Goal: Task Accomplishment & Management: Use online tool/utility

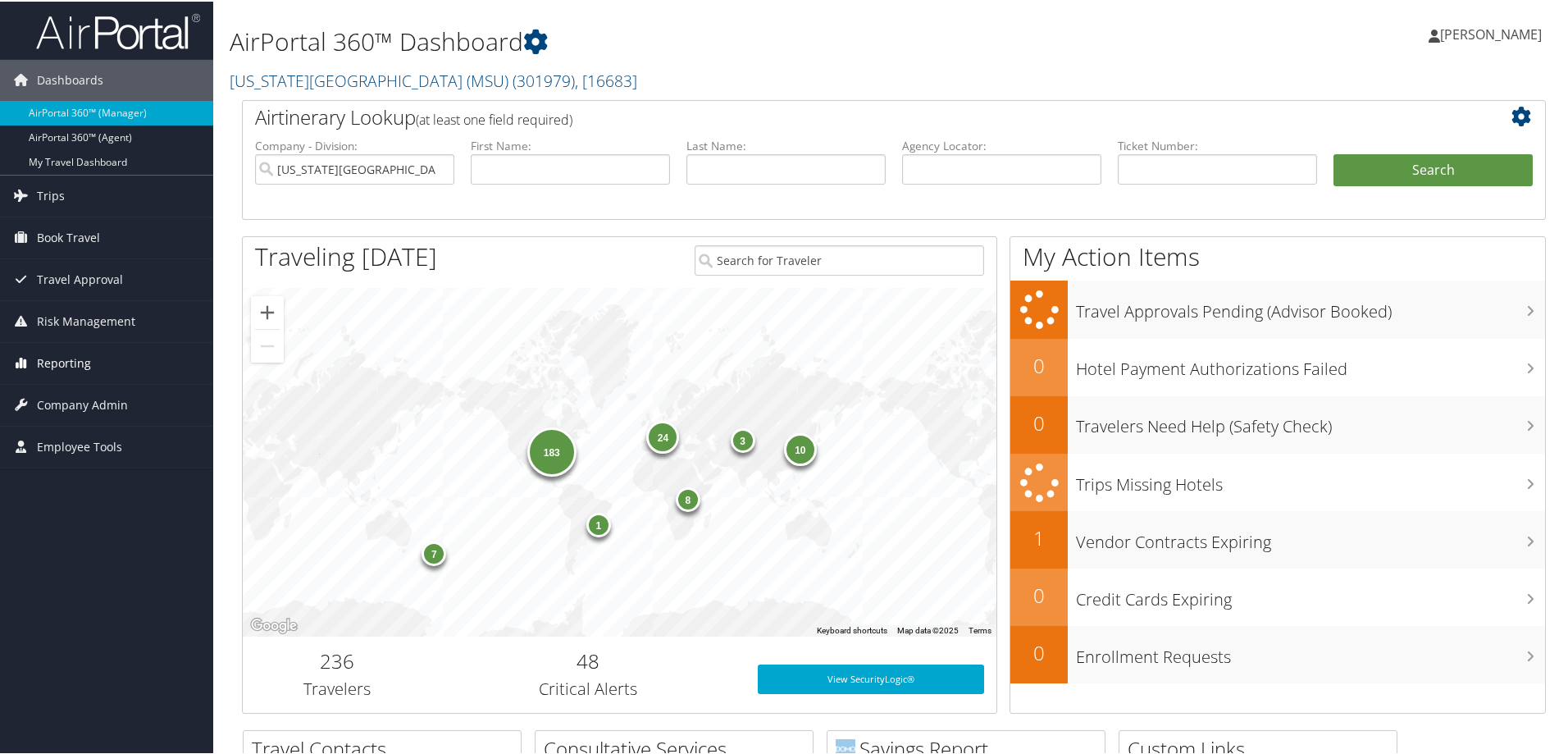
click at [78, 367] on span "Reporting" at bounding box center [63, 361] width 54 height 41
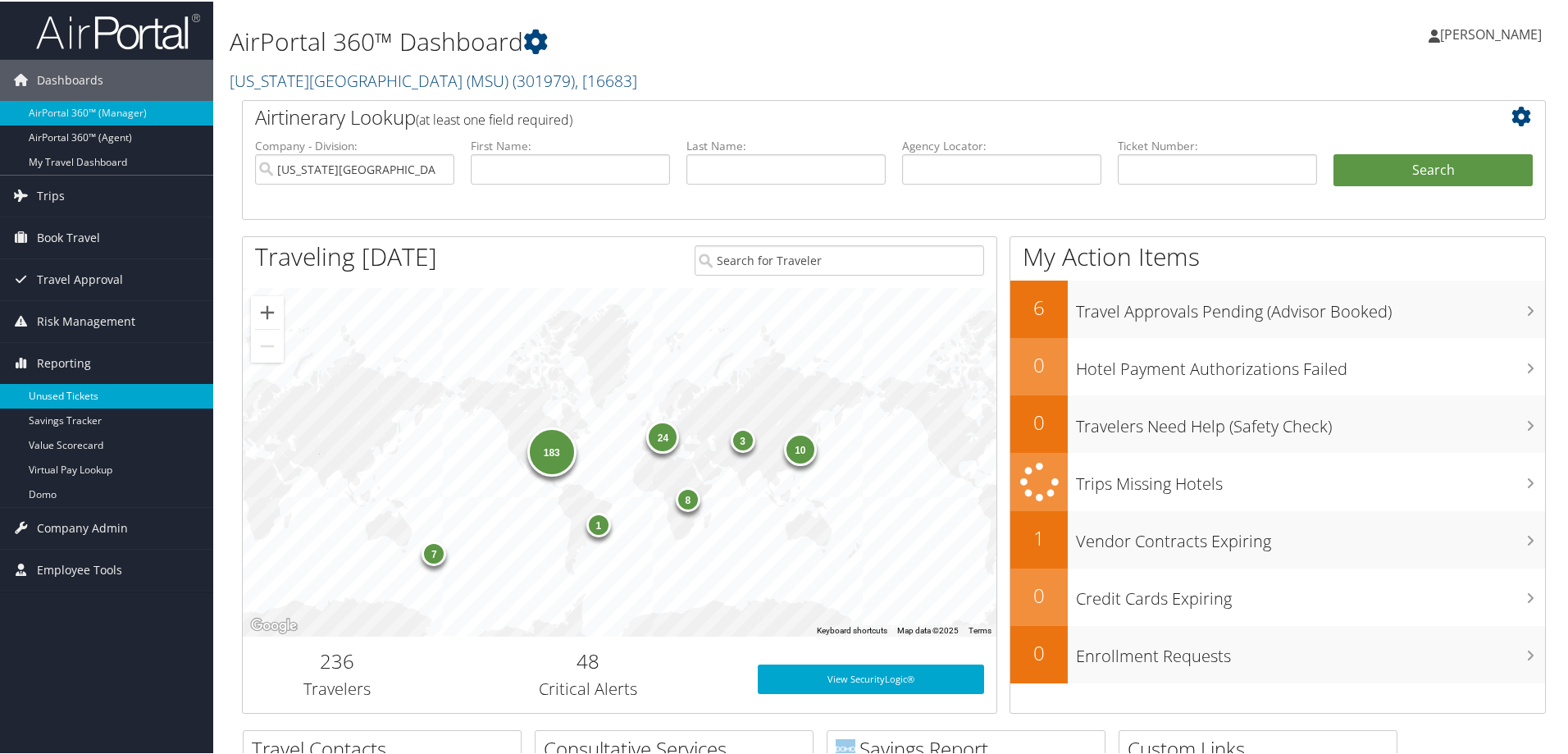
click at [76, 394] on link "Unused Tickets" at bounding box center [107, 394] width 214 height 25
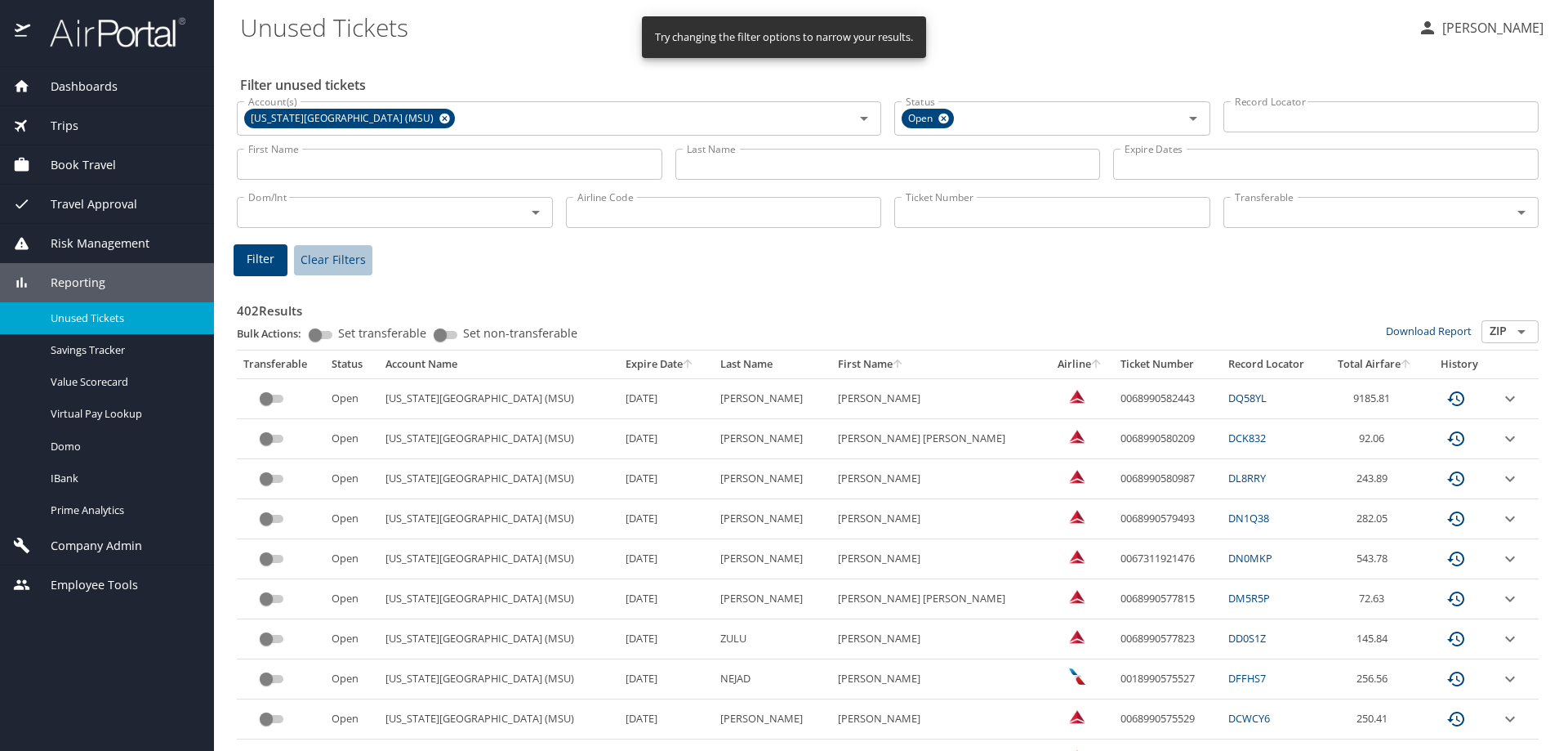
click at [337, 250] on span "Clear Filters" at bounding box center [334, 260] width 65 height 20
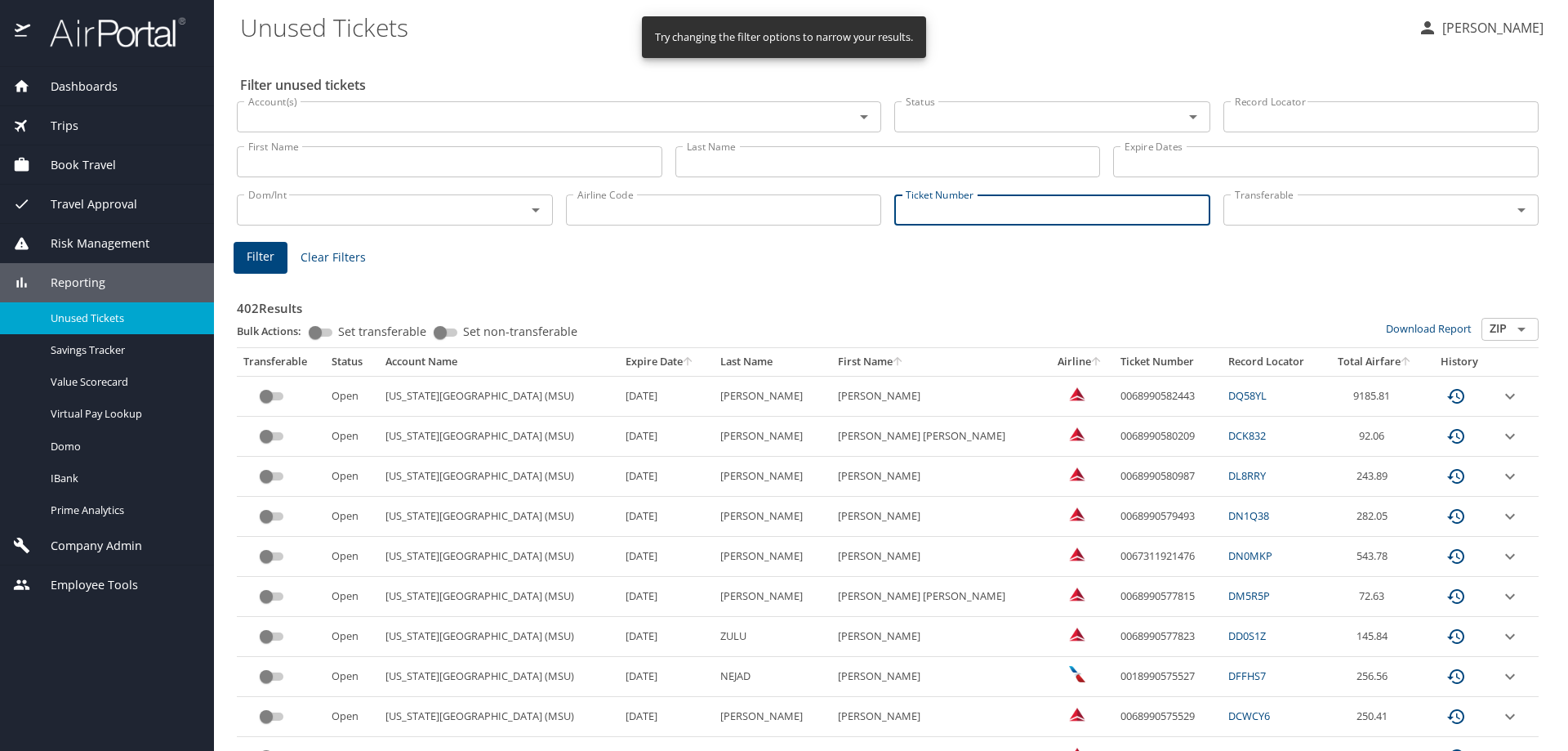
paste input "0017310476071"
type input "0017310476071"
click at [256, 257] on span "Filter" at bounding box center [260, 256] width 28 height 20
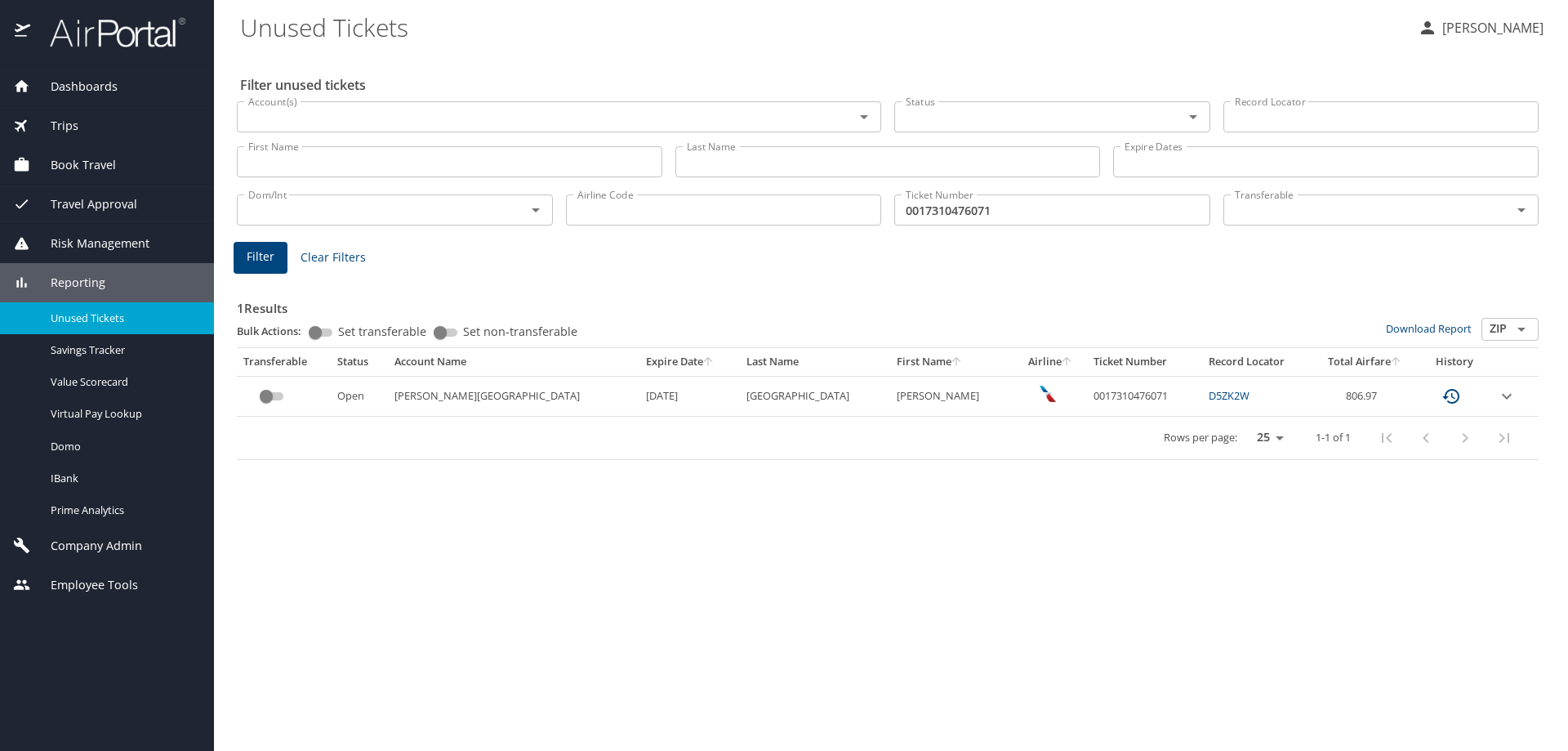
click at [1209, 397] on link "D5ZK2W" at bounding box center [1229, 396] width 41 height 15
